Goal: Information Seeking & Learning: Learn about a topic

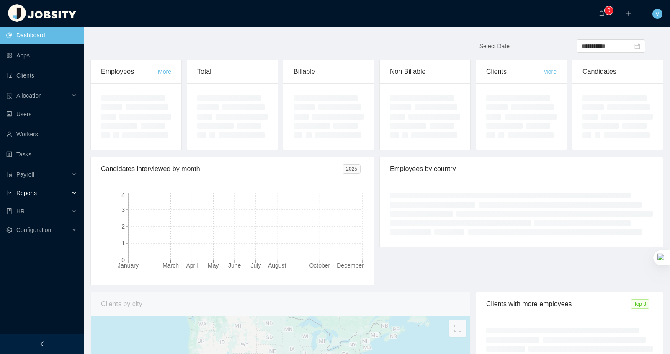
click at [74, 193] on div "Reports" at bounding box center [42, 192] width 84 height 17
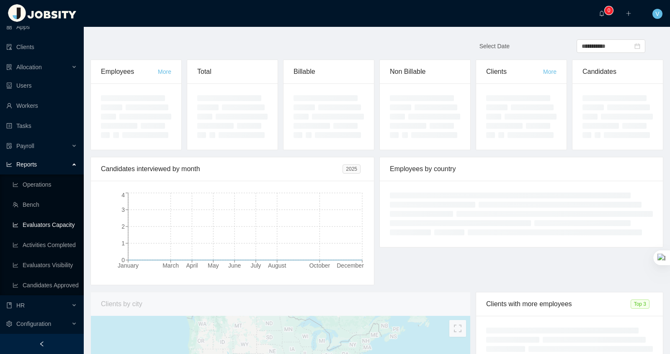
scroll to position [32, 0]
click at [58, 237] on link "Activities Completed" at bounding box center [45, 244] width 65 height 17
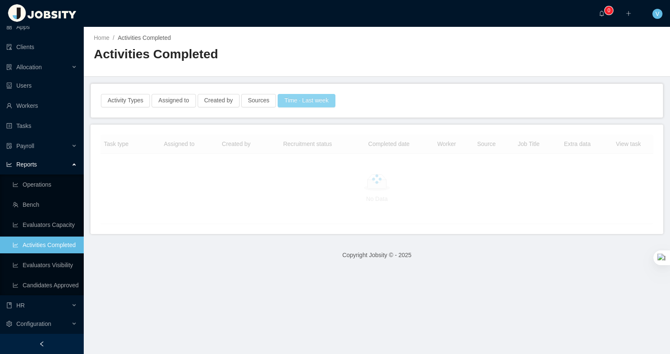
click at [311, 101] on button "Time · Last week" at bounding box center [306, 100] width 57 height 13
click at [401, 86] on div "Activity Types Assigned to Created by Sources Time · Last week" at bounding box center [377, 101] width 572 height 34
click at [176, 96] on button "Assigned to" at bounding box center [174, 100] width 44 height 13
click at [228, 96] on button "Created by" at bounding box center [219, 100] width 42 height 13
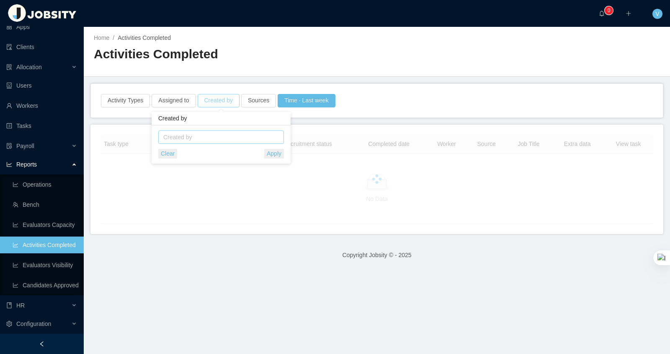
click at [201, 136] on div "Created by" at bounding box center [219, 137] width 112 height 8
type input "******"
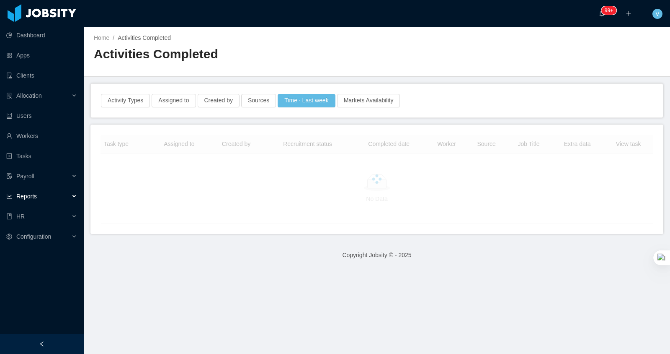
click at [450, 54] on div "Home / Activities Completed / Activities Completed" at bounding box center [377, 52] width 587 height 50
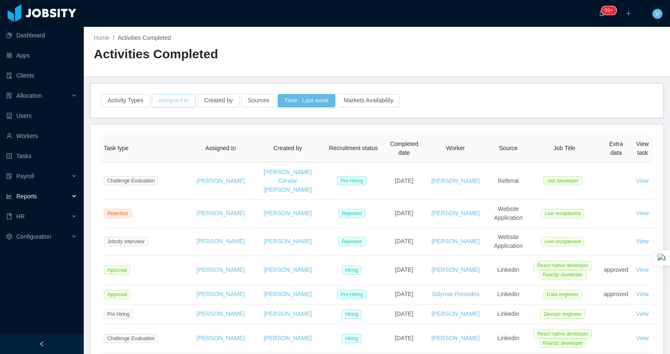
click at [176, 98] on button "Assigned to" at bounding box center [174, 100] width 44 height 13
click at [207, 67] on div "Activities Completed" at bounding box center [235, 57] width 283 height 23
click at [223, 100] on button "Created by" at bounding box center [219, 100] width 42 height 13
click at [200, 139] on div "Created by" at bounding box center [219, 137] width 112 height 8
type input "*****"
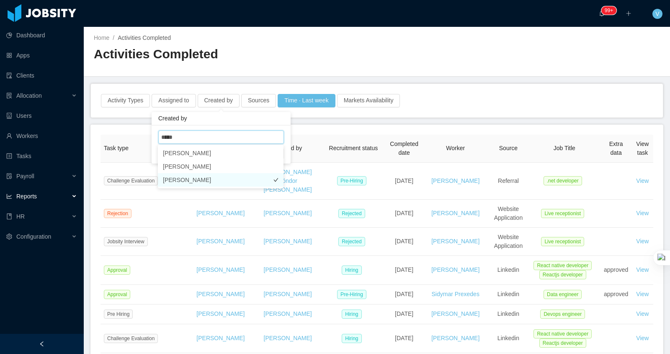
click at [208, 178] on li "Valentina Latorre" at bounding box center [221, 179] width 126 height 13
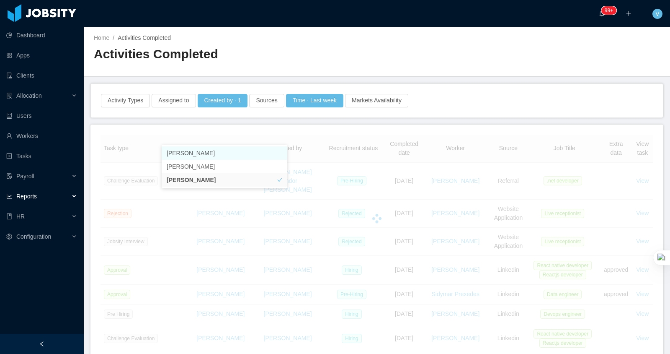
click at [466, 84] on div "Activity Types Assigned to Created by · 1 Sources Time · Last week Markets Avai…" at bounding box center [377, 101] width 572 height 34
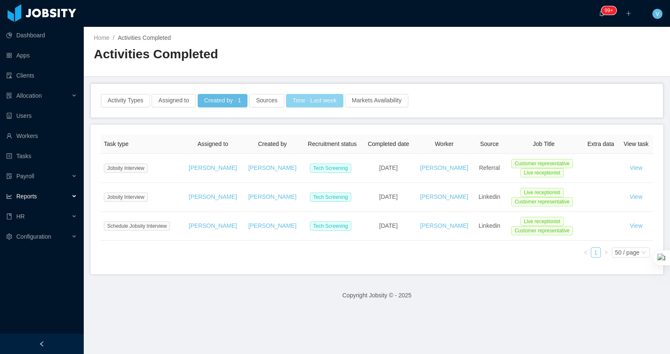
click at [321, 101] on button "Time · Last week" at bounding box center [314, 100] width 57 height 13
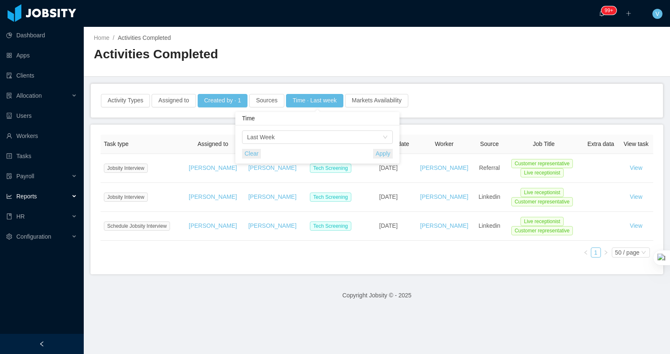
click at [361, 252] on div "Task type Assigned to Created by Recruitment status Completed date Worker Sourc…" at bounding box center [377, 198] width 553 height 129
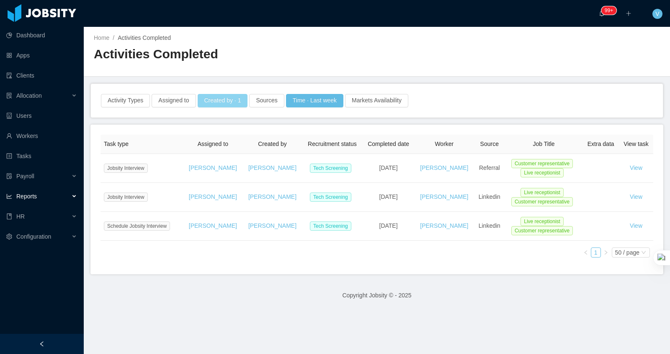
click at [228, 103] on button "Created by · 1" at bounding box center [223, 100] width 50 height 13
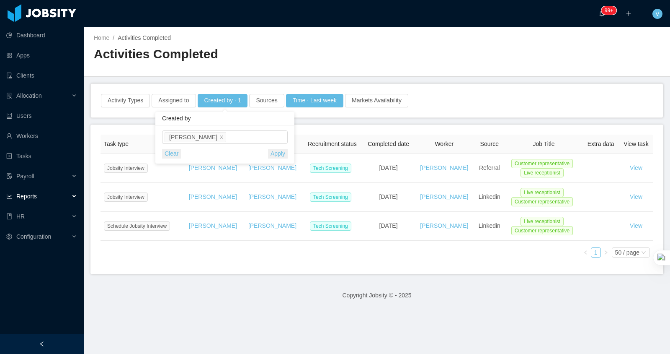
click at [259, 69] on div at bounding box center [377, 69] width 566 height 0
click at [165, 99] on button "Assigned to" at bounding box center [174, 100] width 44 height 13
click at [249, 59] on h2 "Activities Completed" at bounding box center [235, 54] width 283 height 17
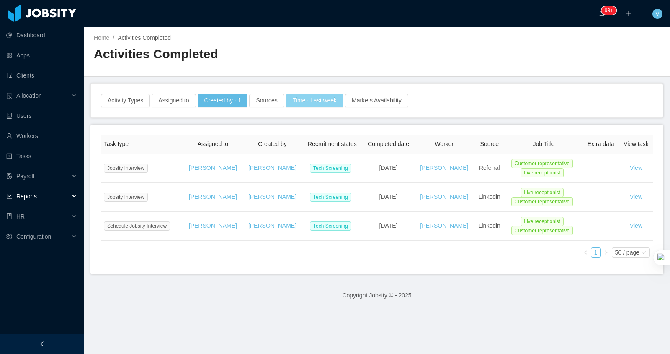
click at [310, 97] on button "Time · Last week" at bounding box center [314, 100] width 57 height 13
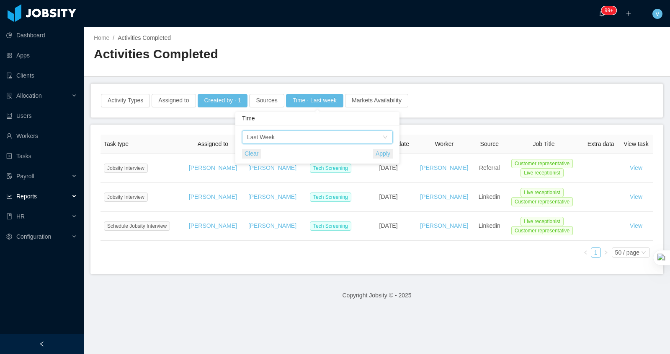
click at [292, 137] on div "Time Last Week" at bounding box center [314, 137] width 135 height 13
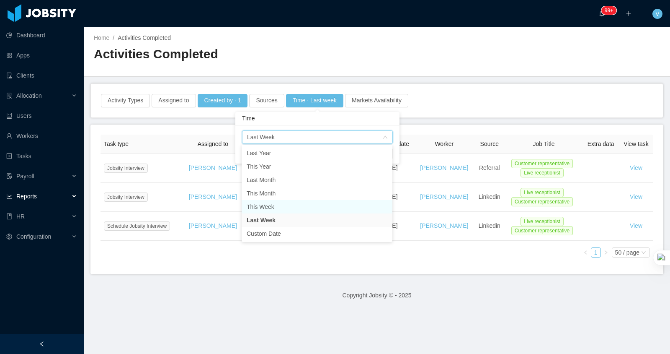
click at [287, 209] on li "This Week" at bounding box center [317, 206] width 151 height 13
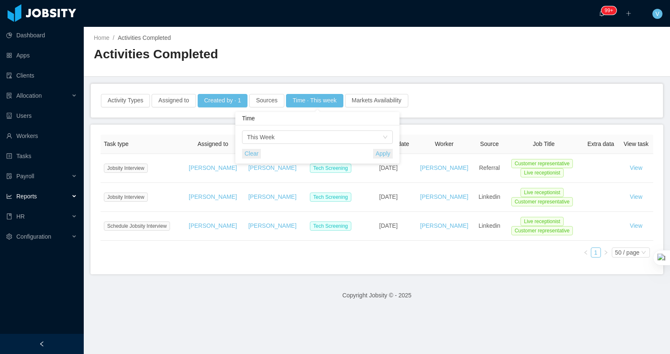
click at [382, 155] on button "Apply" at bounding box center [383, 154] width 20 height 10
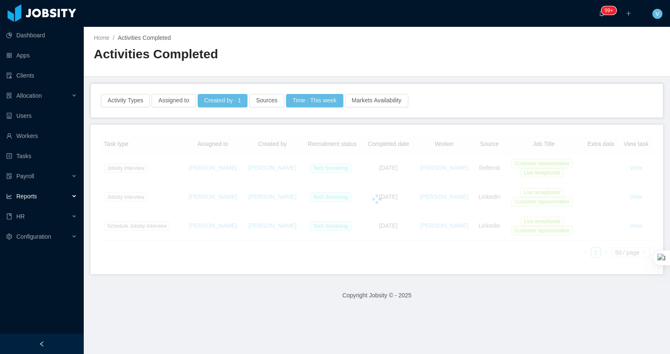
click at [443, 77] on main "Home / Activities Completed / Activities Completed Activity Types Assigned to C…" at bounding box center [377, 190] width 587 height 327
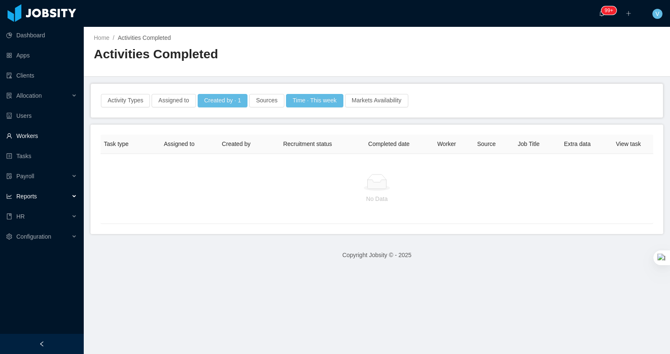
click at [42, 136] on link "Workers" at bounding box center [41, 135] width 71 height 17
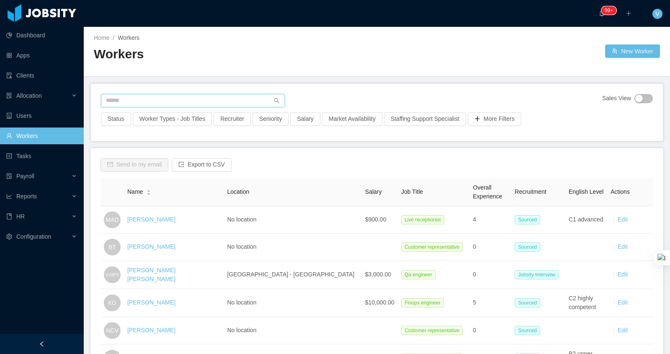
click at [185, 102] on input "text" at bounding box center [193, 100] width 184 height 13
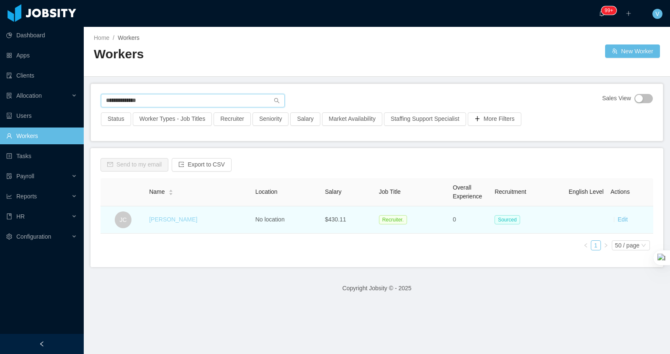
type input "**********"
click at [178, 218] on link "Juliana Cantor" at bounding box center [173, 219] width 48 height 7
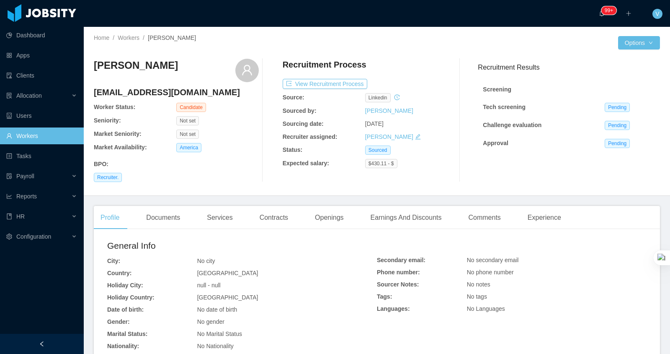
click at [398, 98] on icon "icon: history" at bounding box center [397, 97] width 6 height 6
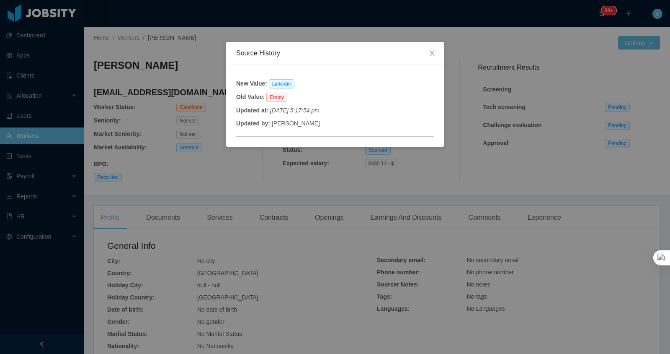
drag, startPoint x: 280, startPoint y: 108, endPoint x: 371, endPoint y: 108, distance: 90.5
click at [371, 108] on div "Updated at: June 18th 2025, 5:17:54 pm" at bounding box center [335, 110] width 198 height 9
click at [433, 52] on icon "icon: close" at bounding box center [432, 53] width 5 height 5
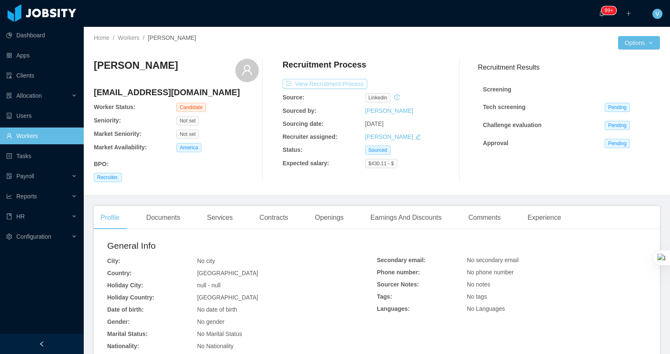
click at [326, 80] on button "View Recruitment Process" at bounding box center [325, 84] width 85 height 10
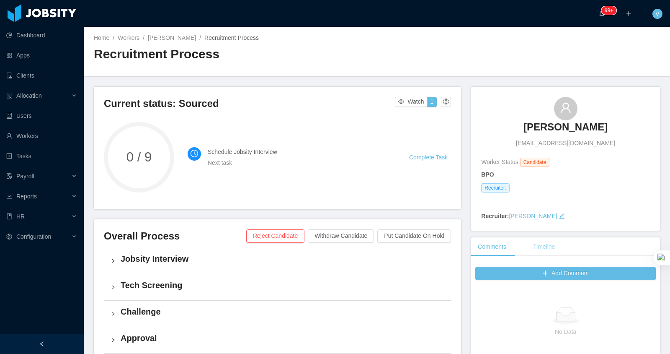
click at [548, 247] on div "Timeline" at bounding box center [544, 246] width 35 height 19
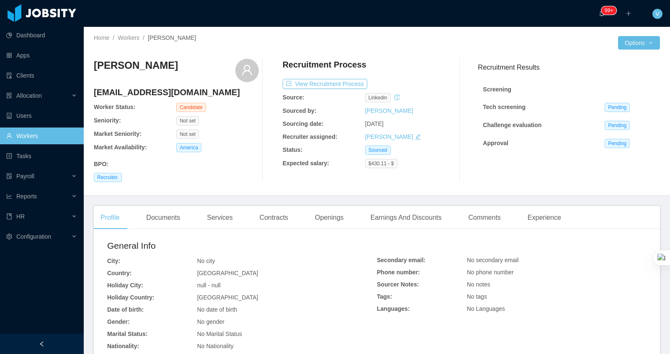
click at [332, 134] on b "Recruiter assigned:" at bounding box center [310, 136] width 55 height 7
click at [77, 197] on div "Reports" at bounding box center [42, 196] width 84 height 17
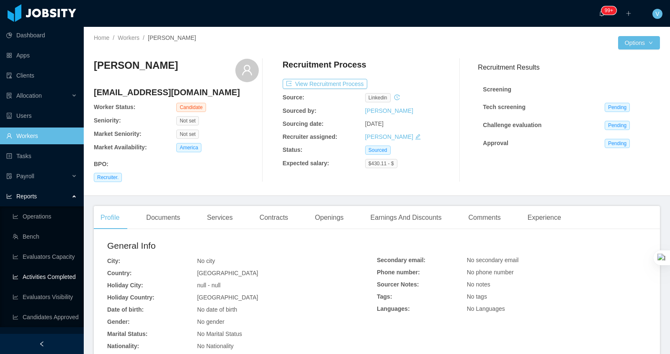
click at [43, 277] on link "Activities Completed" at bounding box center [45, 276] width 65 height 17
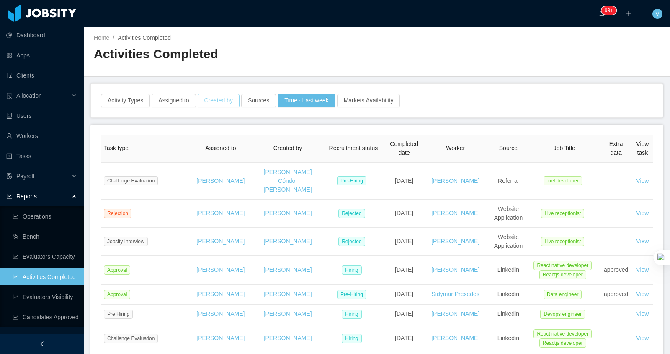
click at [221, 98] on button "Created by" at bounding box center [219, 100] width 42 height 13
click at [195, 137] on div "Created by" at bounding box center [219, 137] width 112 height 8
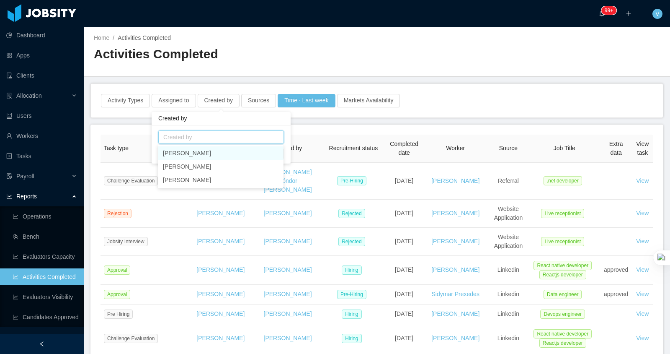
click at [194, 111] on div "Created by Created by Clear Apply" at bounding box center [221, 136] width 139 height 56
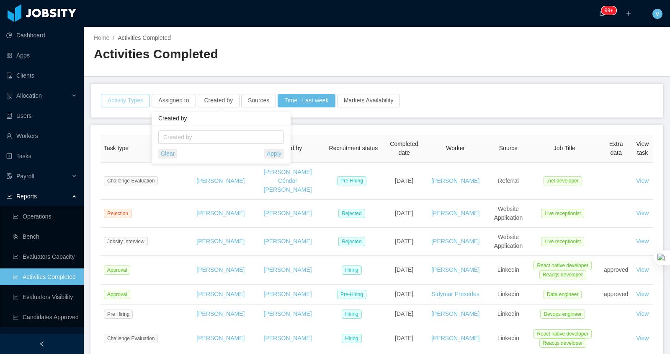
click at [140, 104] on button "Activity Types" at bounding box center [125, 100] width 49 height 13
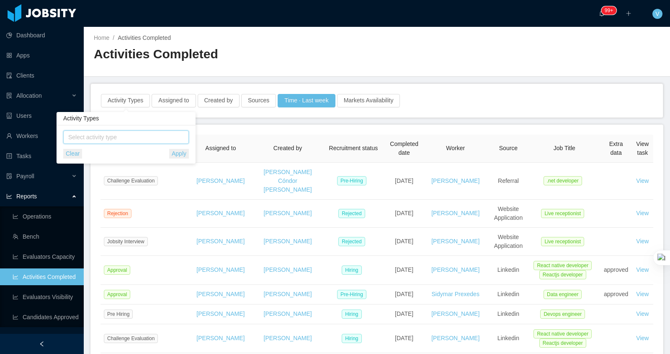
click at [124, 140] on span "Select activity type" at bounding box center [126, 137] width 117 height 8
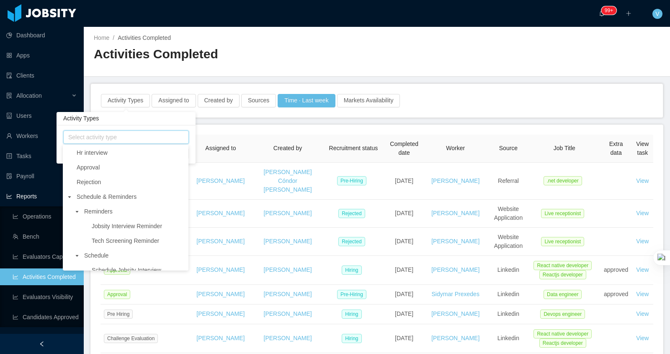
scroll to position [41, 0]
click at [69, 197] on icon "icon: caret-down" at bounding box center [69, 199] width 4 height 4
click at [120, 257] on span "Jobsity interview" at bounding box center [98, 256] width 43 height 7
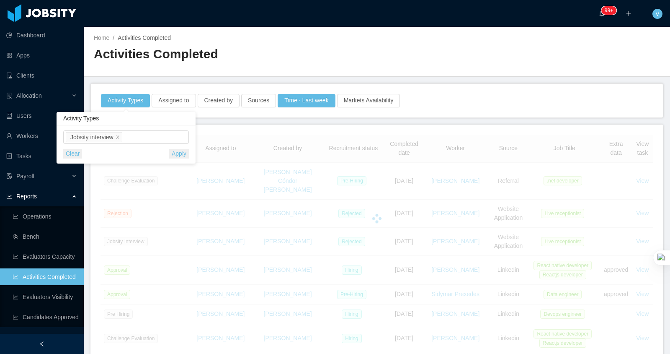
click at [390, 36] on div "Home / Activities Completed / Activities Completed" at bounding box center [377, 52] width 587 height 50
